Goal: Information Seeking & Learning: Find specific fact

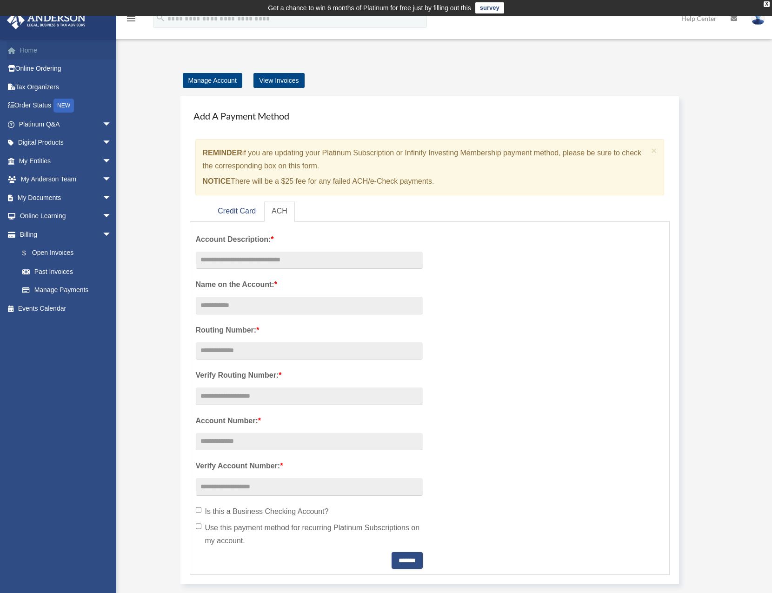
click at [44, 53] on link "Home" at bounding box center [66, 50] width 119 height 19
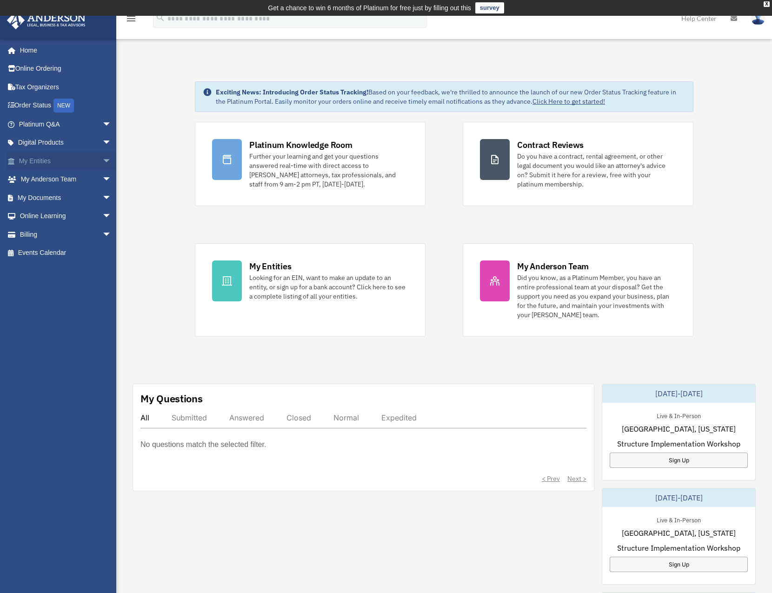
click at [30, 160] on link "My Entities arrow_drop_down" at bounding box center [66, 161] width 119 height 19
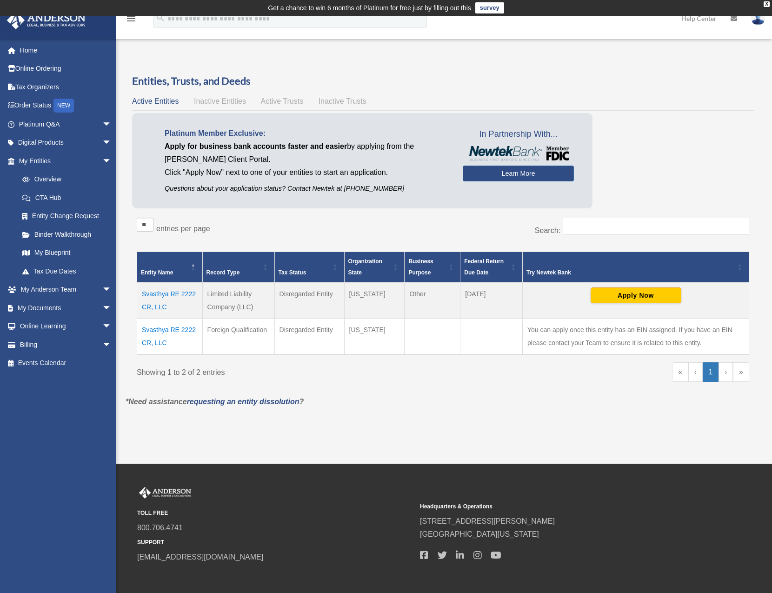
drag, startPoint x: 169, startPoint y: 305, endPoint x: 143, endPoint y: 292, distance: 29.3
click at [143, 292] on td "Svasthya RE 2222 CR, LLC" at bounding box center [170, 300] width 66 height 36
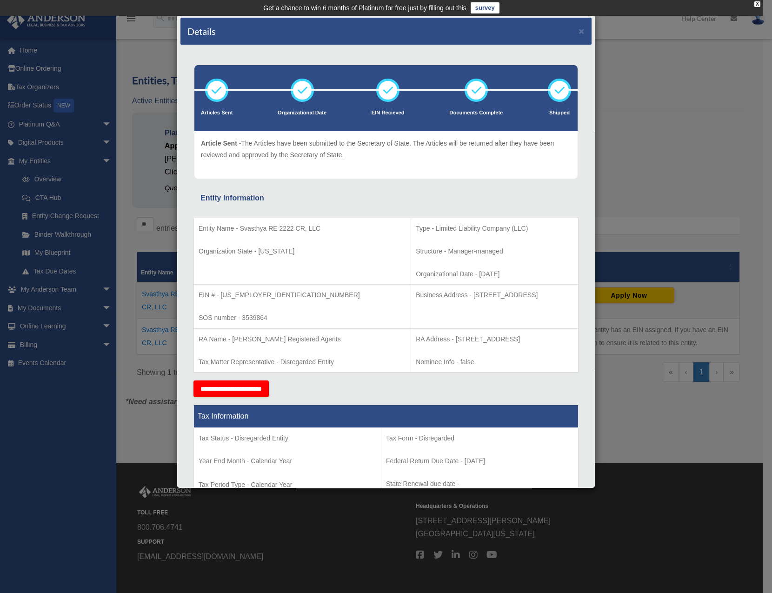
drag, startPoint x: 155, startPoint y: 292, endPoint x: 324, endPoint y: 202, distance: 191.4
click at [324, 198] on div "Entity Information" at bounding box center [385, 198] width 371 height 13
drag, startPoint x: 323, startPoint y: 225, endPoint x: 240, endPoint y: 227, distance: 83.3
click at [240, 227] on p "Entity Name - Svasthya RE 2222 CR, LLC" at bounding box center [302, 229] width 207 height 12
copy p "Svasthya RE 2222 CR, LLC"
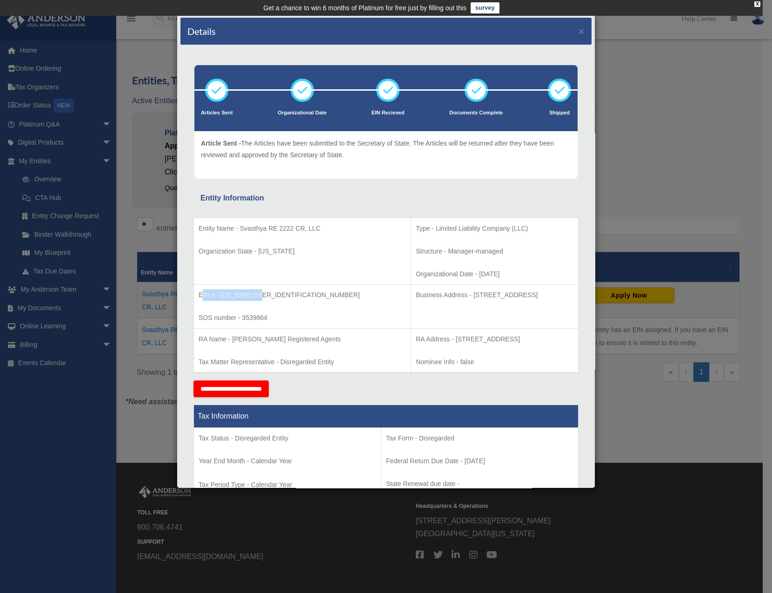
drag, startPoint x: 258, startPoint y: 294, endPoint x: 201, endPoint y: 292, distance: 57.7
click at [201, 292] on p "EIN # - 99-3032779" at bounding box center [302, 295] width 207 height 12
click at [214, 294] on p "EIN # - 99-3032779" at bounding box center [302, 295] width 207 height 12
drag, startPoint x: 265, startPoint y: 294, endPoint x: 198, endPoint y: 294, distance: 66.5
click at [199, 294] on p "EIN # - 99-3032779" at bounding box center [302, 295] width 207 height 12
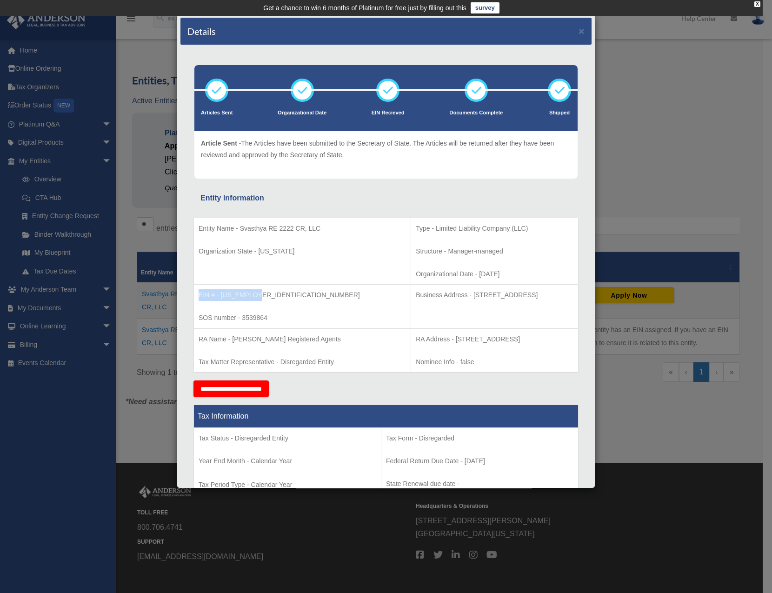
copy p "EIN # - 99-3032779"
click at [249, 310] on td "EIN # - 99-3032779 SOS number - 3539864" at bounding box center [302, 307] width 217 height 44
click at [127, 116] on div "Details × Articles Sent Organizational Date" at bounding box center [386, 296] width 772 height 593
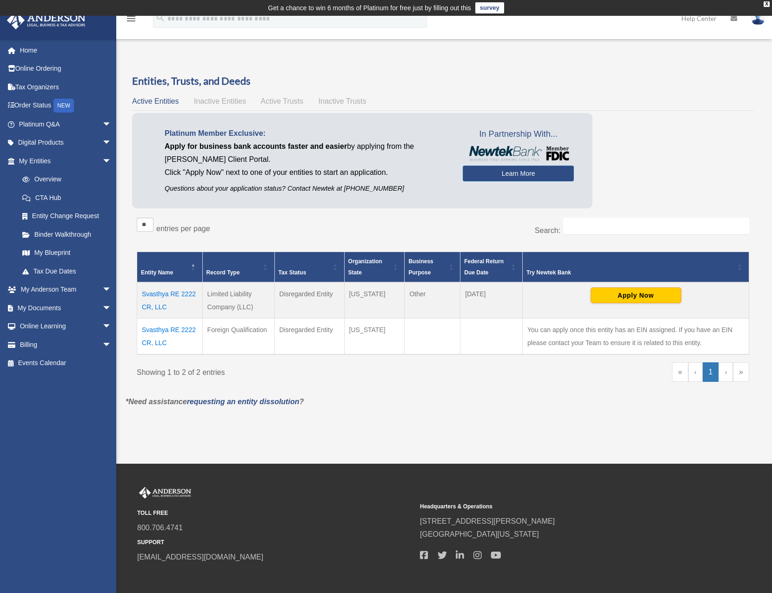
click at [188, 296] on td "Svasthya RE 2222 CR, LLC" at bounding box center [170, 300] width 66 height 36
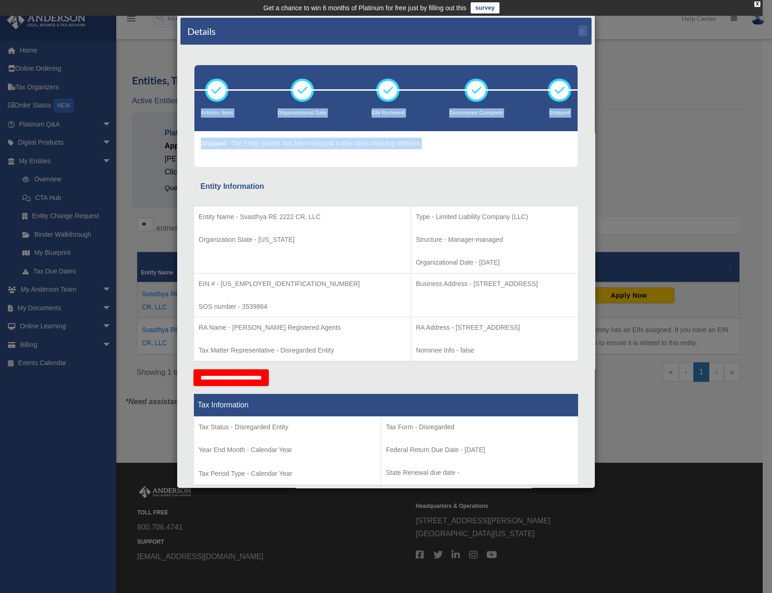
drag, startPoint x: 424, startPoint y: 31, endPoint x: 570, endPoint y: 143, distance: 183.7
click at [570, 160] on div "Details × Articles Sent" at bounding box center [386, 251] width 418 height 474
click at [578, 28] on button "×" at bounding box center [581, 31] width 6 height 10
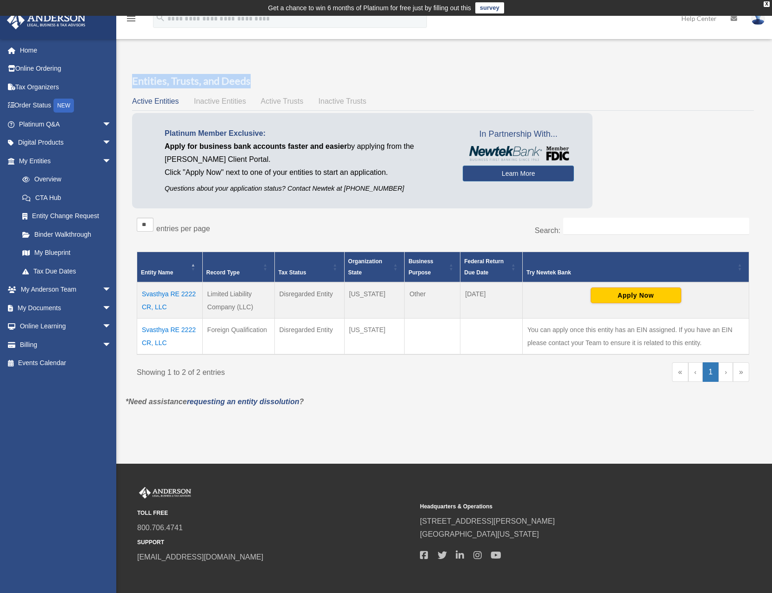
drag, startPoint x: 253, startPoint y: 82, endPoint x: 128, endPoint y: 79, distance: 125.6
click at [128, 79] on div "Entities, Trusts, and Deeds Active Entities Inactive Entities Active Trusts Ina…" at bounding box center [443, 235] width 635 height 322
copy h3 "Entities, Trusts, and Deeds"
click at [179, 296] on td "Svasthya RE 2222 CR, LLC" at bounding box center [170, 300] width 66 height 36
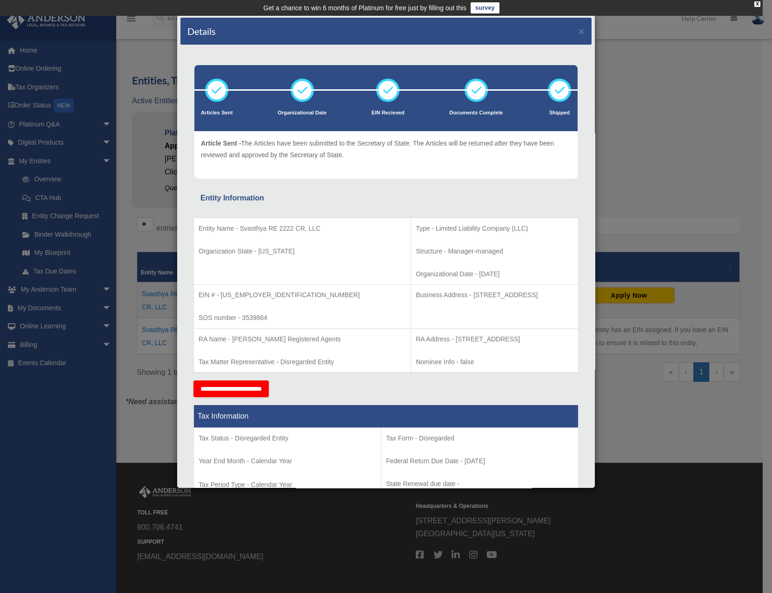
click at [324, 228] on p "Entity Name - Svasthya RE 2222 CR, LLC" at bounding box center [302, 229] width 207 height 12
drag, startPoint x: 290, startPoint y: 252, endPoint x: 198, endPoint y: 229, distance: 94.6
click at [198, 229] on td "Entity Name - Svasthya RE 2222 CR, LLC Organization State - Delaware" at bounding box center [302, 251] width 217 height 67
copy td "Entity Name - Svasthya RE 2222 CR, LLC Organization State - Delaware"
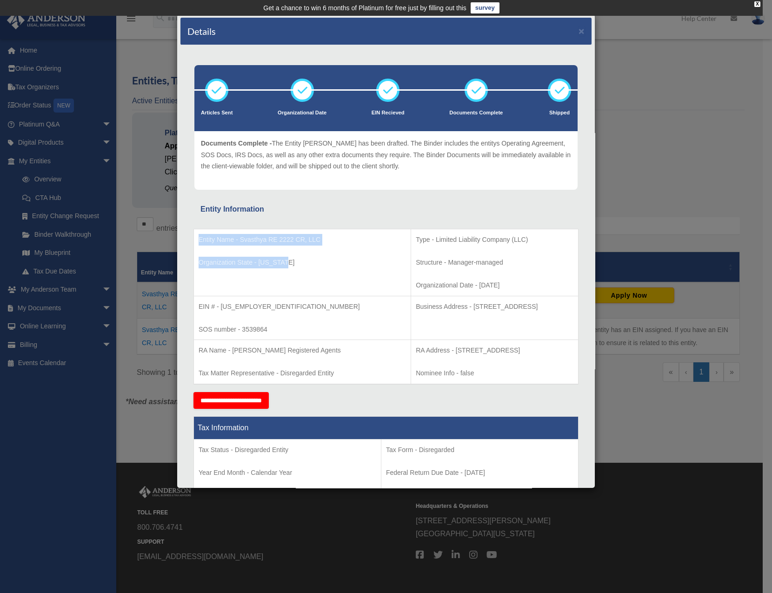
drag, startPoint x: 457, startPoint y: 285, endPoint x: 364, endPoint y: 263, distance: 95.2
click at [411, 263] on td "Type - Limited Liability Company (LLC) Structure - Manager-managed Organization…" at bounding box center [494, 262] width 167 height 67
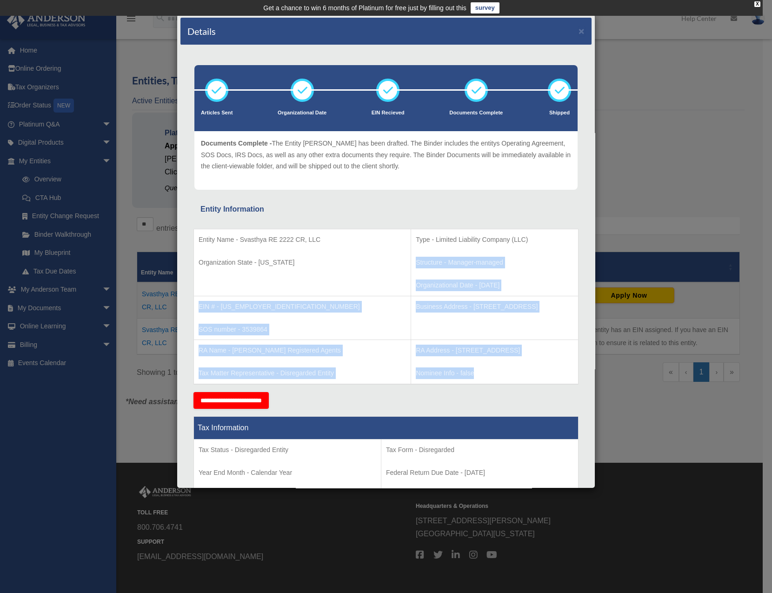
drag, startPoint x: 434, startPoint y: 375, endPoint x: 355, endPoint y: 254, distance: 143.8
click at [355, 254] on tbody "Entity Name - Svasthya RE 2222 CR, LLC Organization State - Delaware Type - Lim…" at bounding box center [386, 306] width 384 height 155
copy tbody "Structure - Manager-managed Organizational Date - 2024-04-26 EIN # - 99-3032779…"
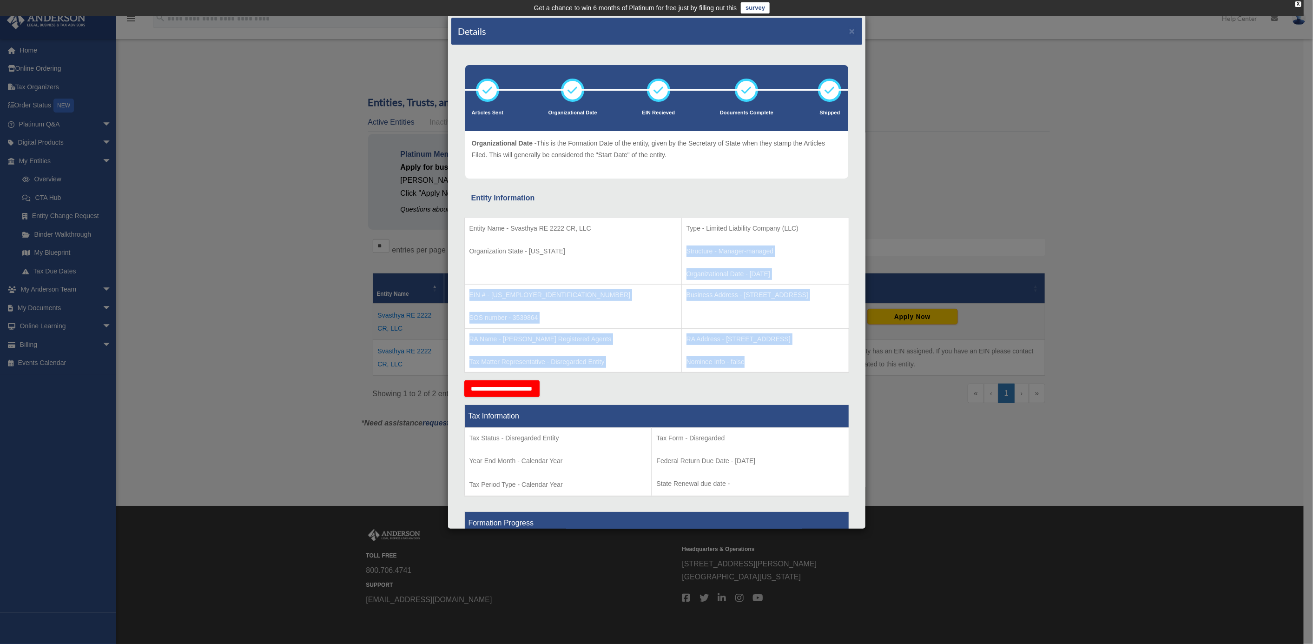
click at [742, 338] on p "RA Address - 1201 N Orange St., Suite 750, Wilmington, DE 19801" at bounding box center [766, 339] width 158 height 12
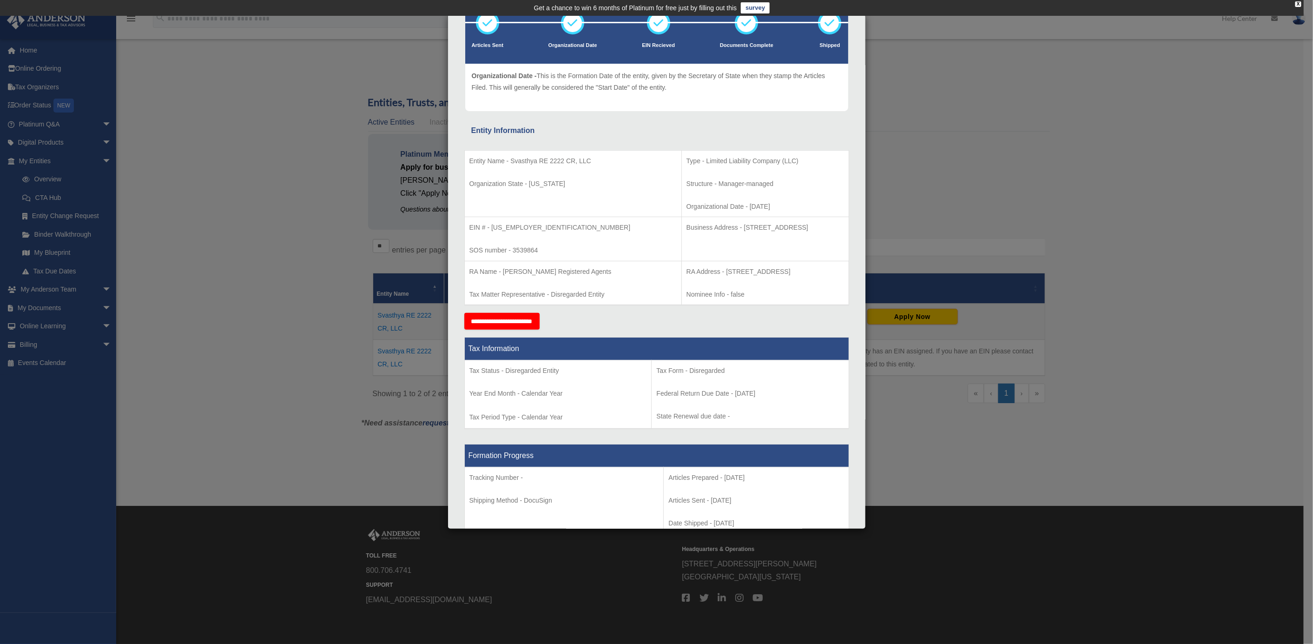
scroll to position [86, 0]
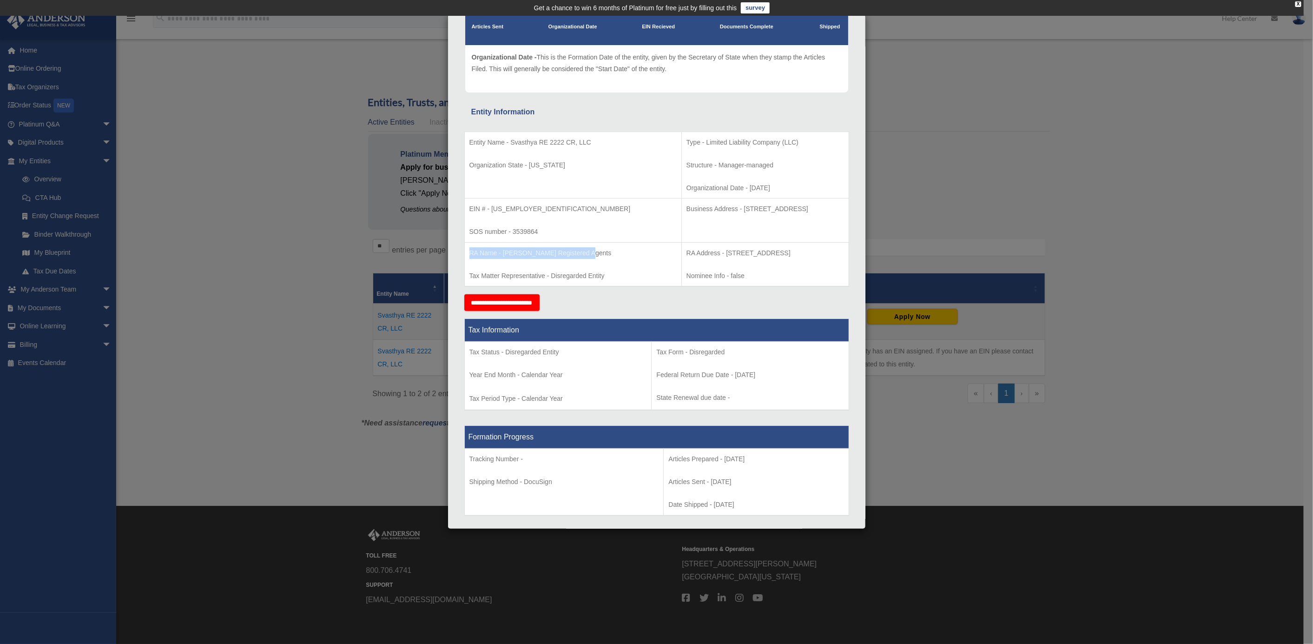
drag, startPoint x: 596, startPoint y: 253, endPoint x: 465, endPoint y: 246, distance: 131.3
click at [465, 246] on td "RA Name - Anderson Registered Agents Tax Matter Representative - Disregarded En…" at bounding box center [572, 264] width 217 height 44
click at [517, 262] on td "RA Name - Anderson Registered Agents Tax Matter Representative - Disregarded En…" at bounding box center [572, 264] width 217 height 44
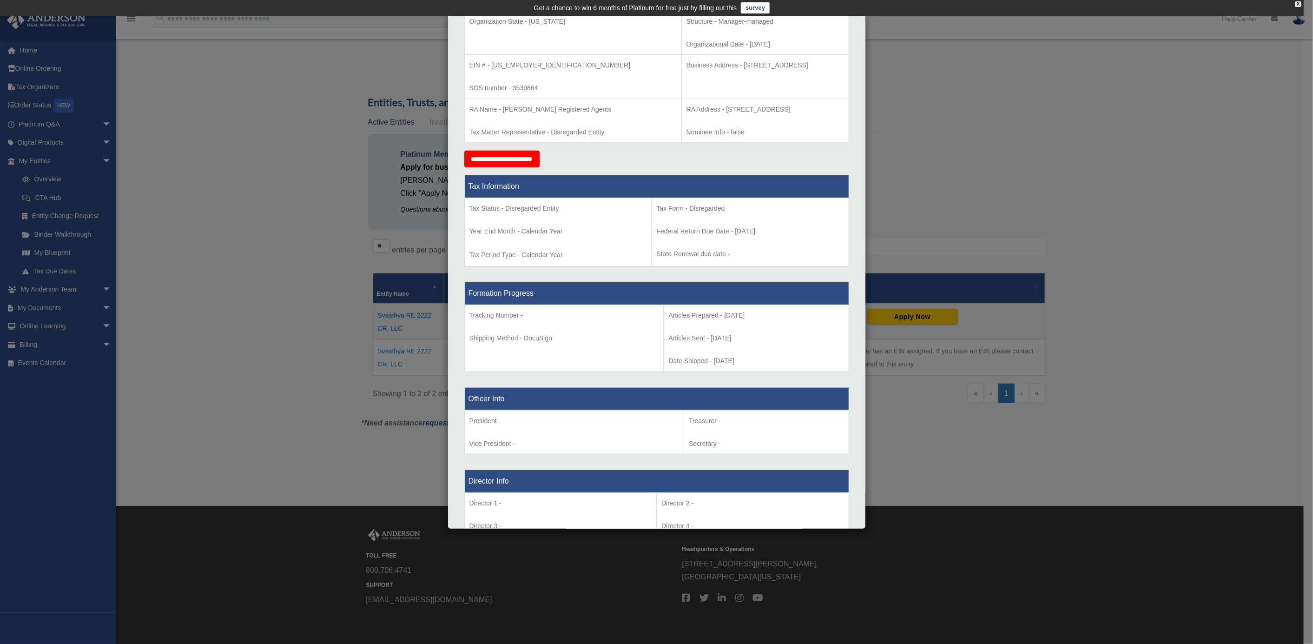
scroll to position [169, 0]
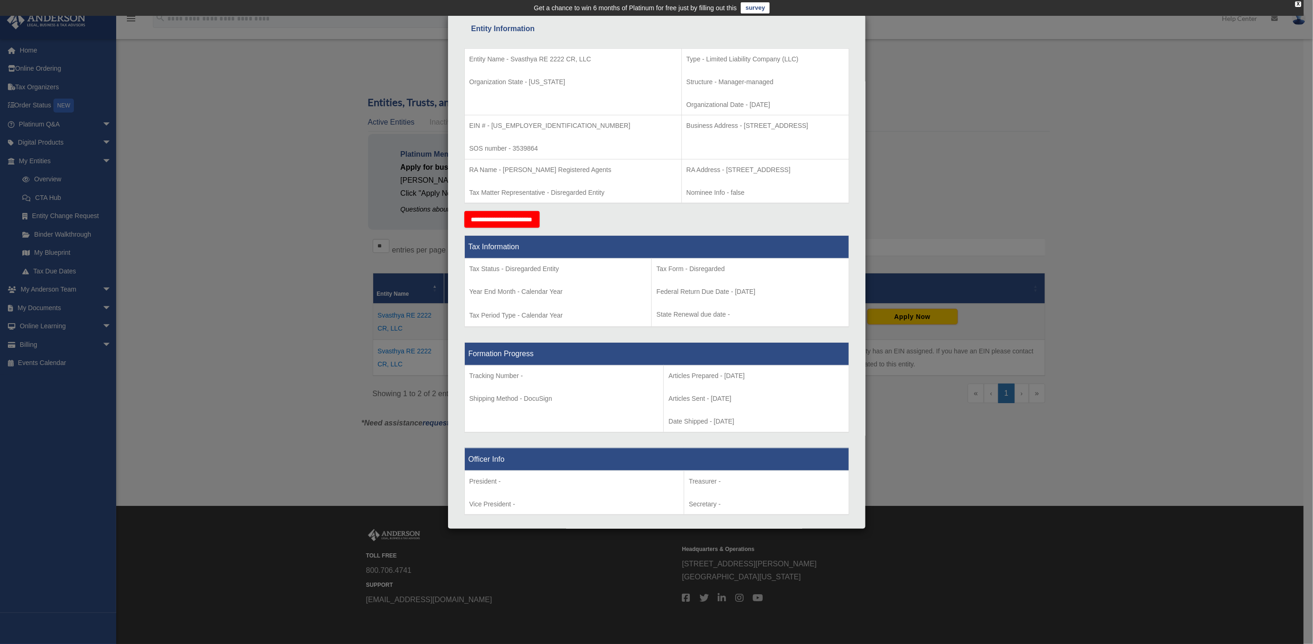
click at [771, 217] on div "Details × Articles Sent Organizational Date" at bounding box center [656, 322] width 1313 height 644
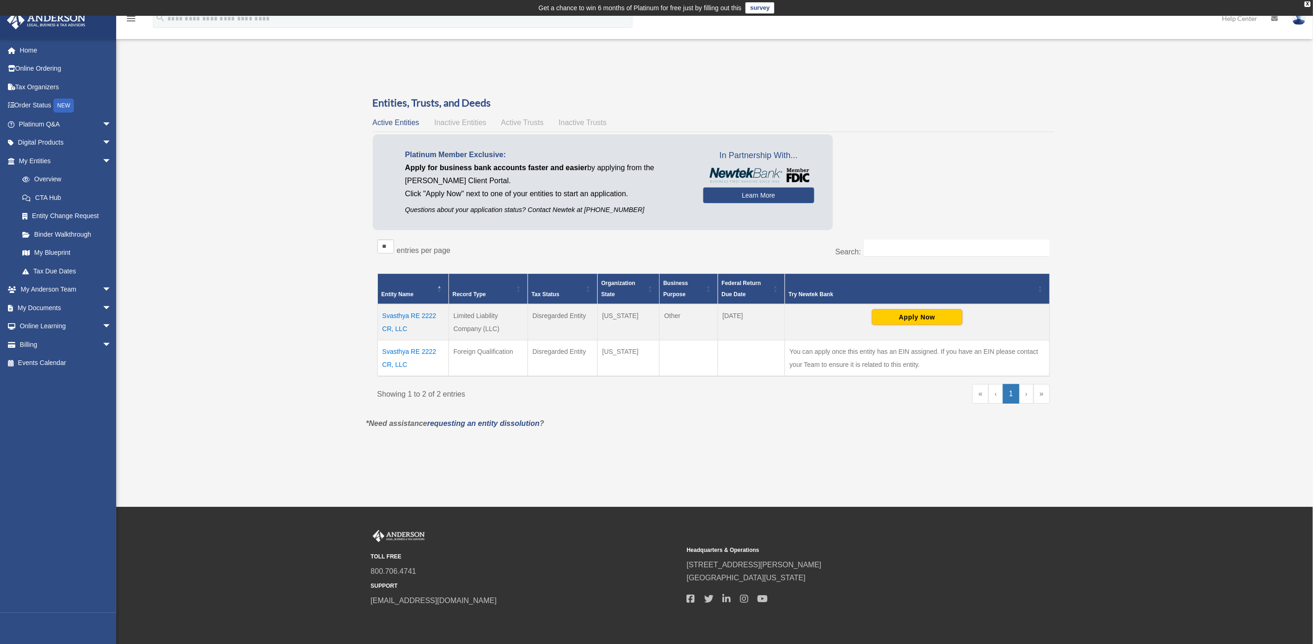
click at [380, 349] on td "Svasthya RE 2222 CR, LLC" at bounding box center [413, 358] width 71 height 36
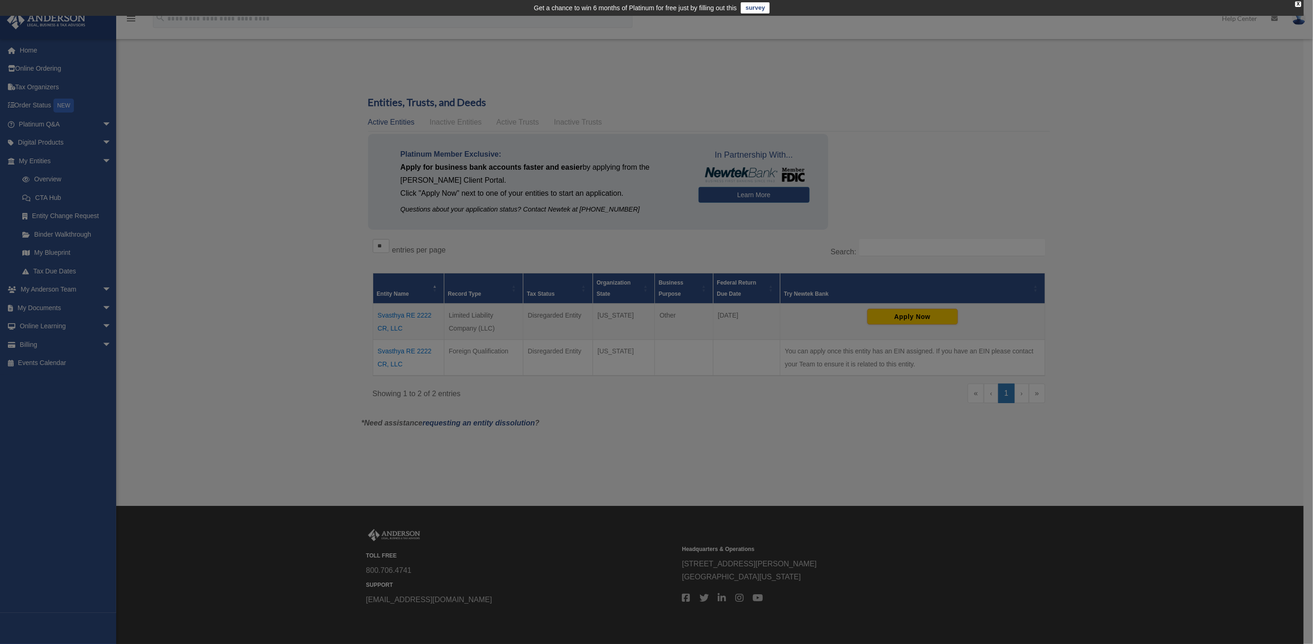
scroll to position [0, 0]
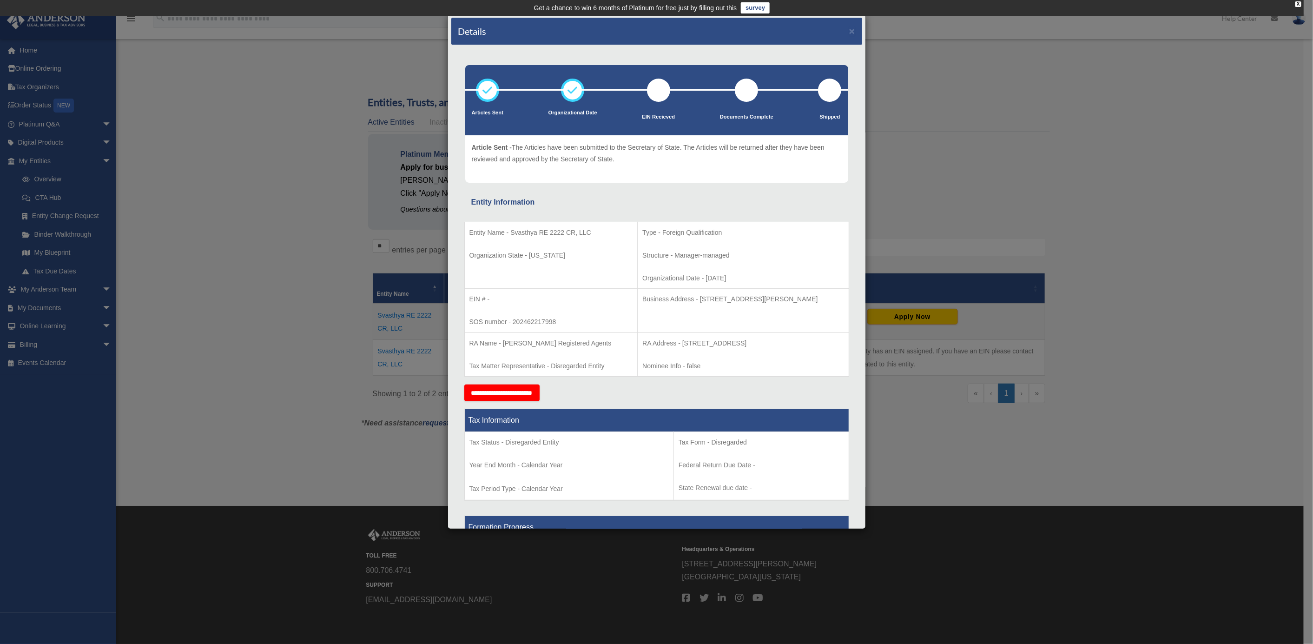
click at [292, 308] on div "Details × Articles Sent Organizational Date" at bounding box center [656, 322] width 1313 height 644
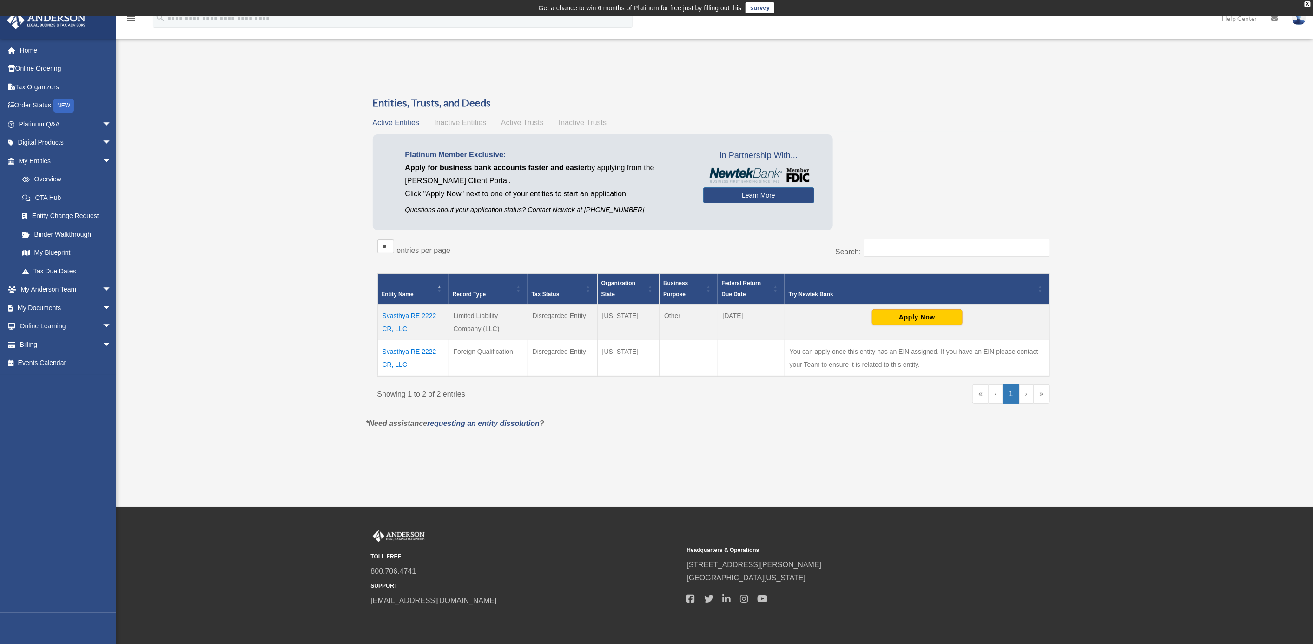
click at [608, 434] on div "Do you really want to log out? Yes No Entities, Trusts, and Deeds Active Entiti…" at bounding box center [713, 270] width 709 height 348
click at [510, 348] on td "Foreign Qualification" at bounding box center [488, 358] width 79 height 36
click at [397, 347] on td "Svasthya RE 2222 CR, LLC" at bounding box center [413, 358] width 71 height 36
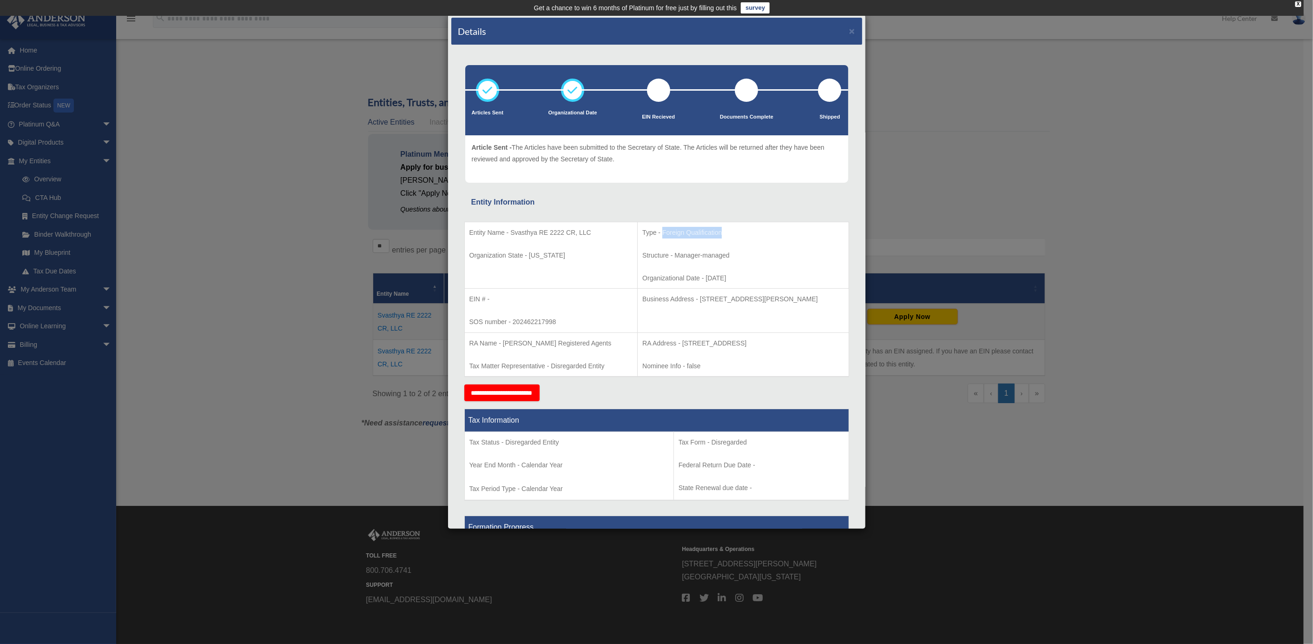
drag, startPoint x: 701, startPoint y: 235, endPoint x: 630, endPoint y: 232, distance: 71.2
click at [643, 232] on p "Type - Foreign Qualification" at bounding box center [743, 233] width 201 height 12
copy p "Foreign Qualification"
drag, startPoint x: 564, startPoint y: 251, endPoint x: 530, endPoint y: 254, distance: 33.6
click at [530, 254] on td "Entity Name - Svasthya RE 2222 CR, LLC Organization State - California" at bounding box center [550, 255] width 173 height 67
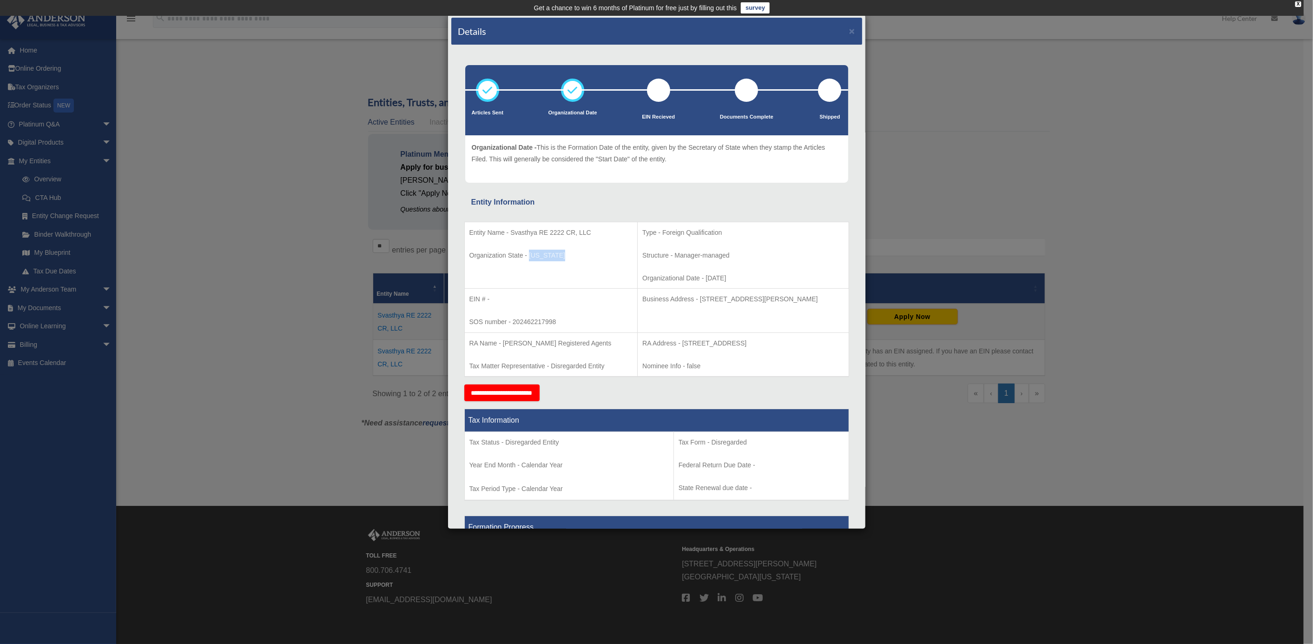
copy p "California"
drag, startPoint x: 715, startPoint y: 274, endPoint x: 674, endPoint y: 276, distance: 41.0
click at [674, 276] on p "Organizational Date - 2024-05-14" at bounding box center [743, 278] width 201 height 12
copy p "2024-05-14"
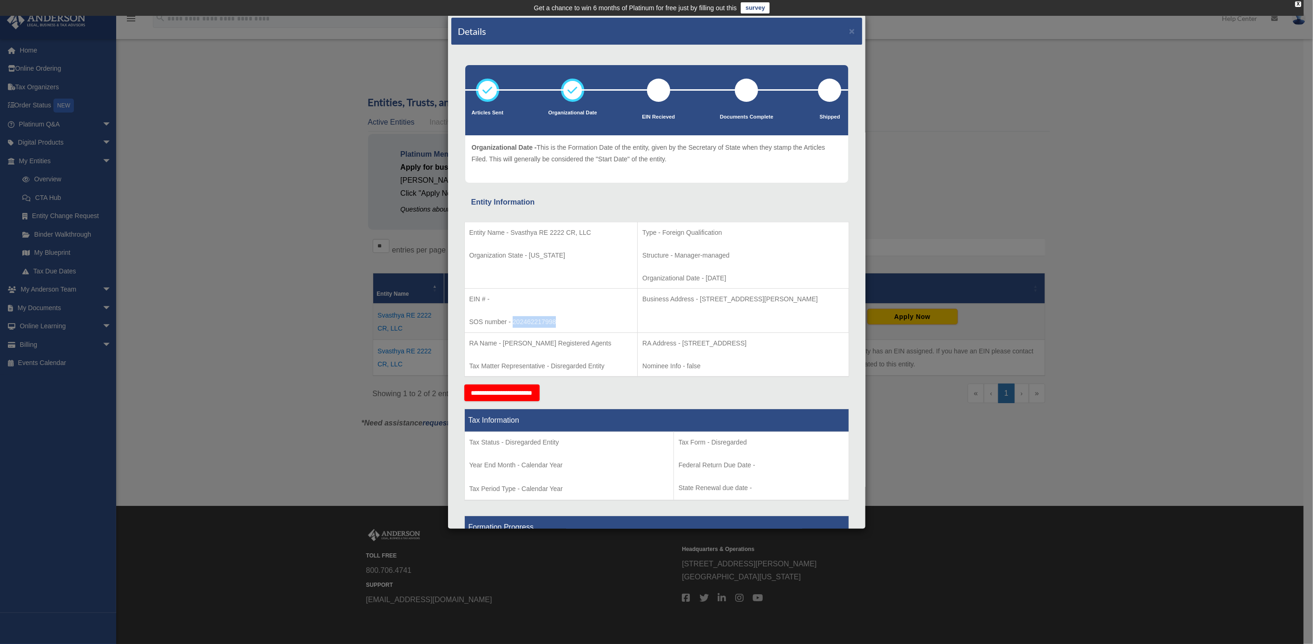
drag, startPoint x: 570, startPoint y: 323, endPoint x: 514, endPoint y: 323, distance: 55.3
click at [514, 323] on p "SOS number - 202462217998" at bounding box center [552, 322] width 164 height 12
copy p "202462217998"
click at [771, 298] on p "Business Address - 3225 McLeod Dr, Suite 100, Las Vegas, NV 89121" at bounding box center [743, 299] width 201 height 12
drag, startPoint x: 812, startPoint y: 297, endPoint x: 668, endPoint y: 297, distance: 144.1
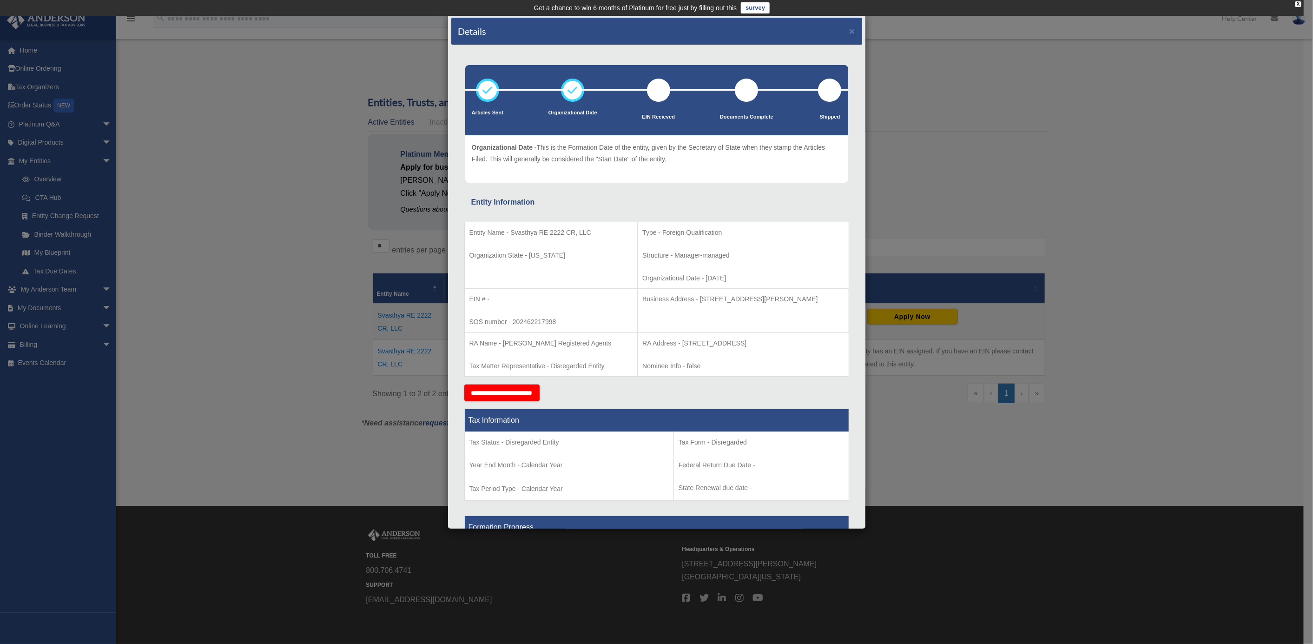
click at [668, 297] on p "Business Address - 3225 McLeod Dr, Suite 100, Las Vegas, NV 89121" at bounding box center [743, 299] width 201 height 12
drag, startPoint x: 638, startPoint y: 352, endPoint x: 650, endPoint y: 346, distance: 14.1
click at [650, 346] on p "RA Address - 23 Corporate Plaza Drive, Suite 150-88, Newport Beach, CA 92660" at bounding box center [743, 344] width 201 height 12
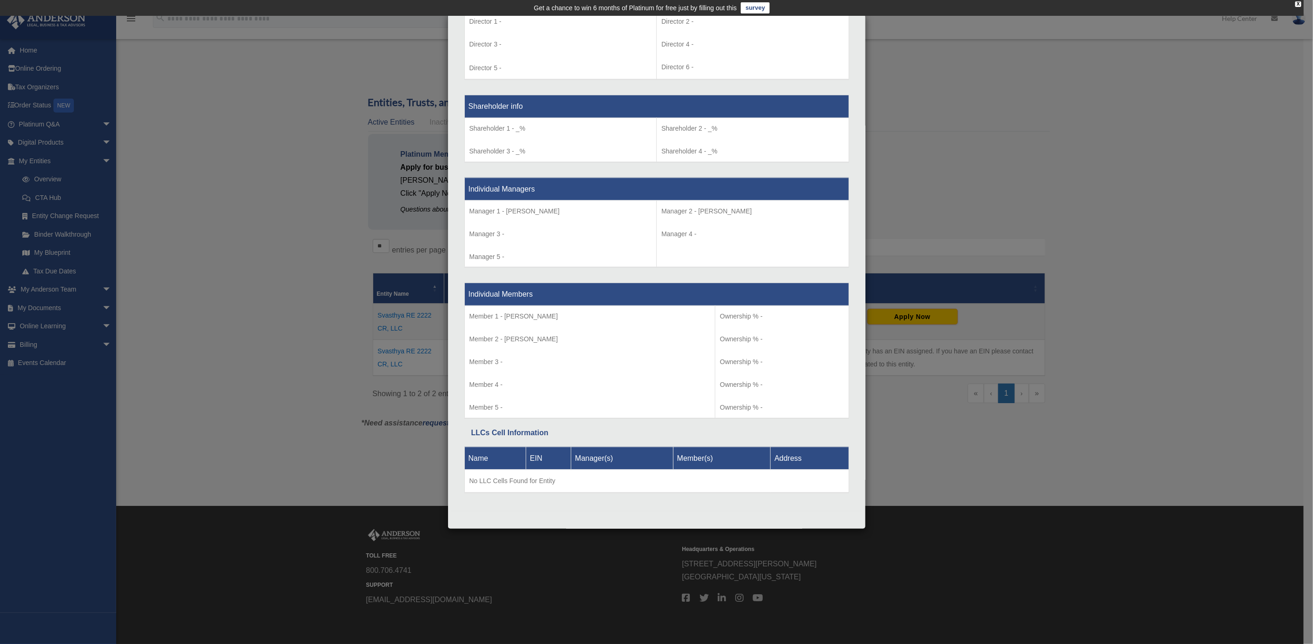
scroll to position [35, 0]
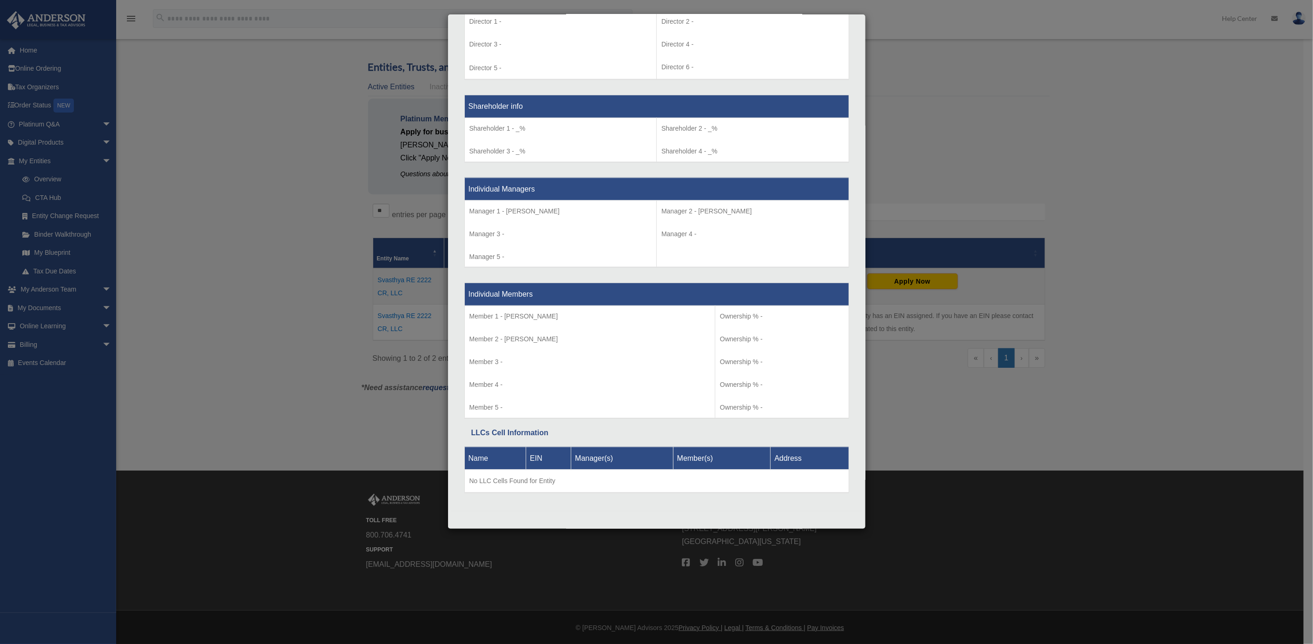
click at [286, 236] on div "Details × Articles Sent Organizational Date" at bounding box center [656, 322] width 1313 height 644
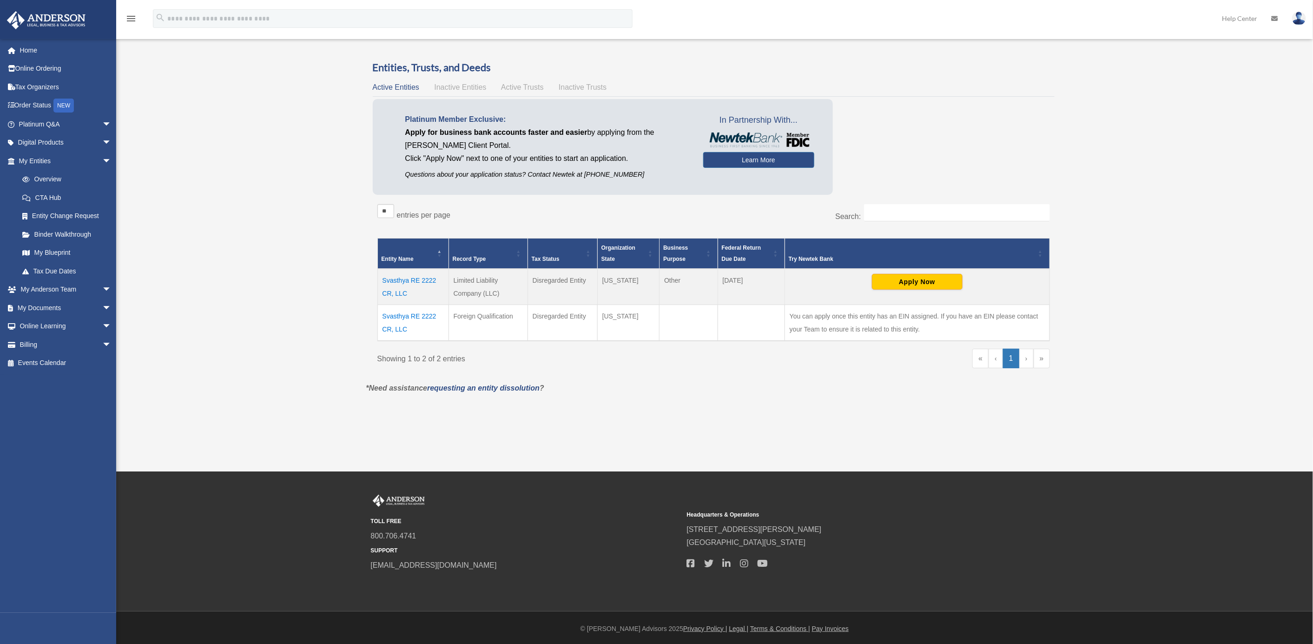
click at [435, 317] on td "Svasthya RE 2222 CR, LLC" at bounding box center [413, 323] width 71 height 36
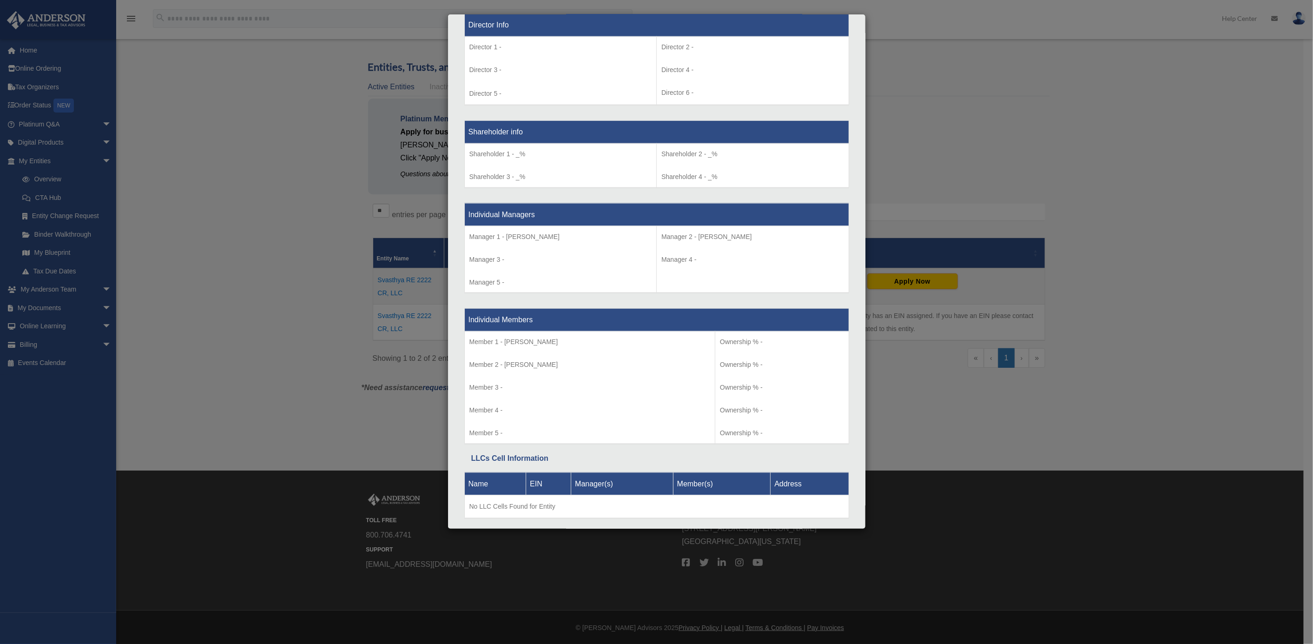
scroll to position [723, 0]
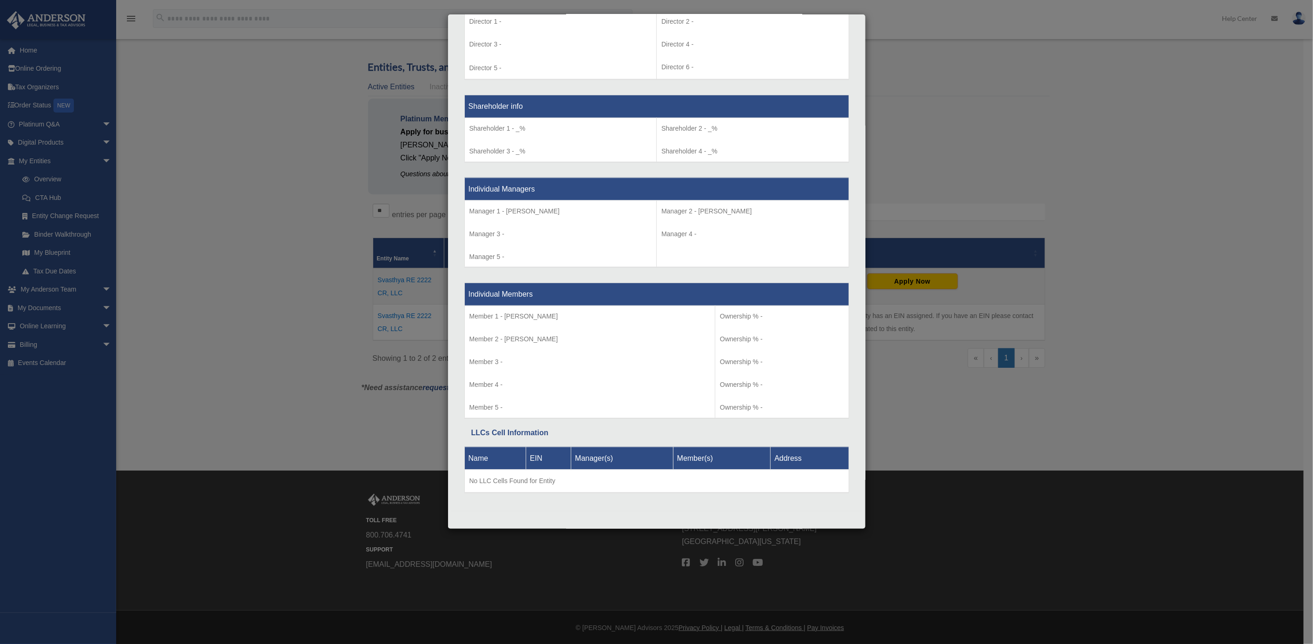
click at [299, 85] on div "Details × Articles Sent Organizational Date" at bounding box center [656, 322] width 1313 height 644
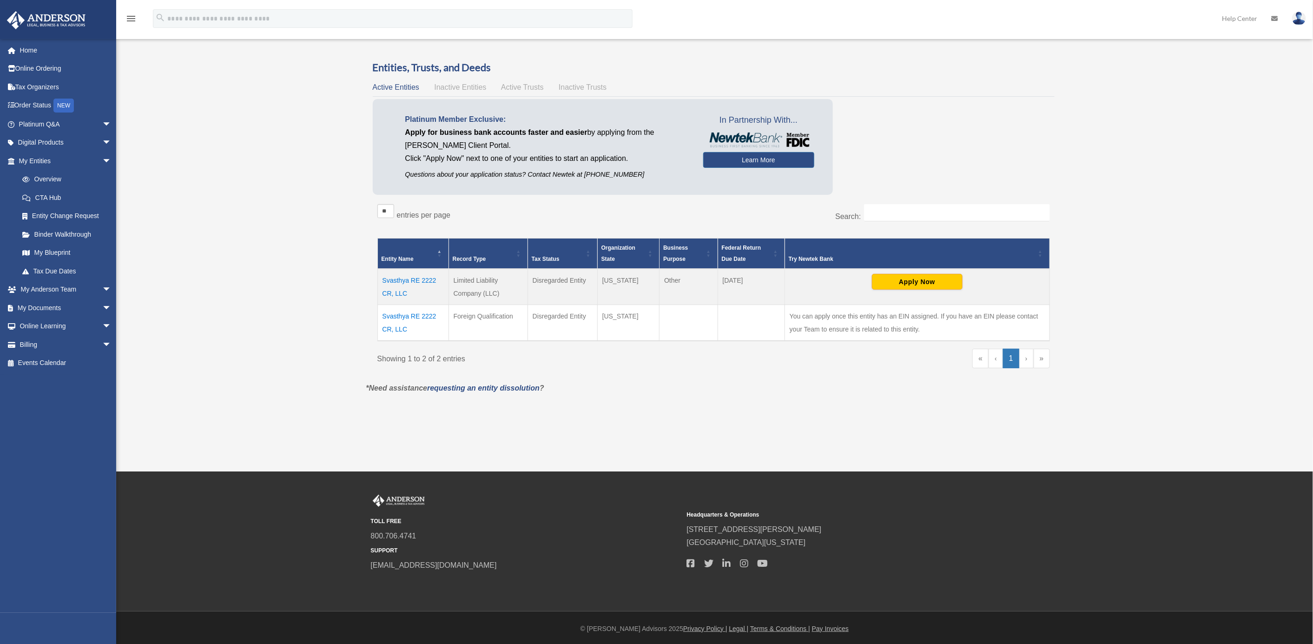
click at [771, 360] on link "›" at bounding box center [1027, 359] width 14 height 20
click at [444, 86] on span "Inactive Entities" at bounding box center [460, 87] width 52 height 8
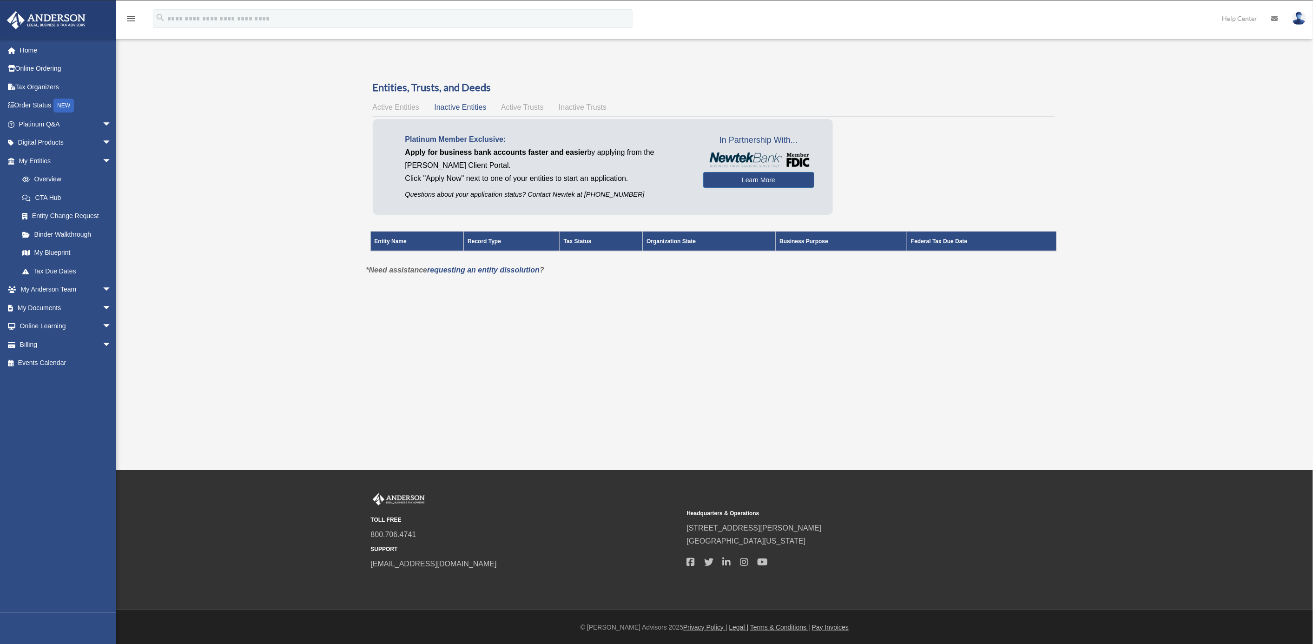
click at [522, 105] on span "Active Trusts" at bounding box center [522, 107] width 43 height 8
